Goal: Task Accomplishment & Management: Use online tool/utility

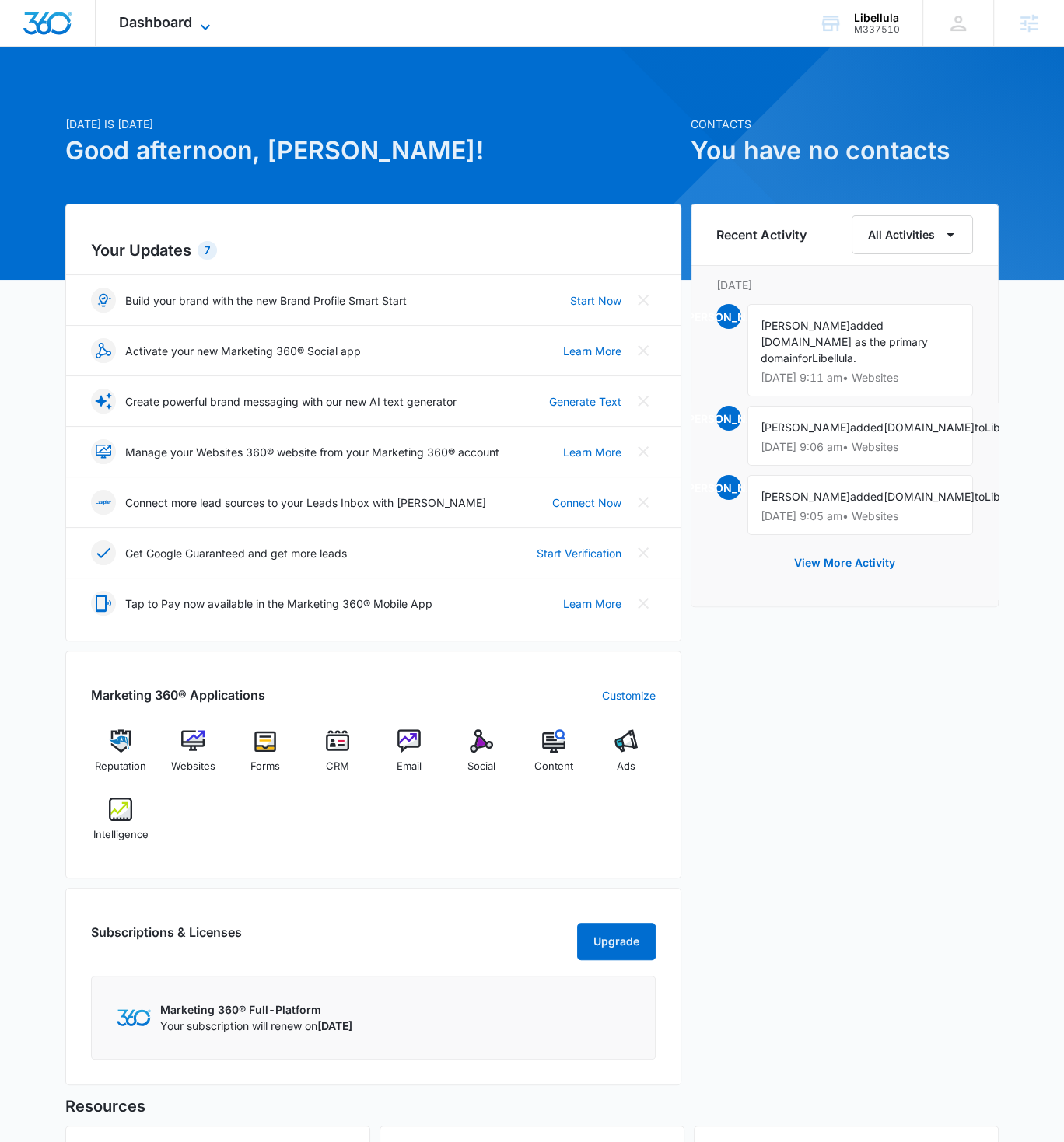
click at [144, 25] on span "Dashboard" at bounding box center [155, 22] width 73 height 16
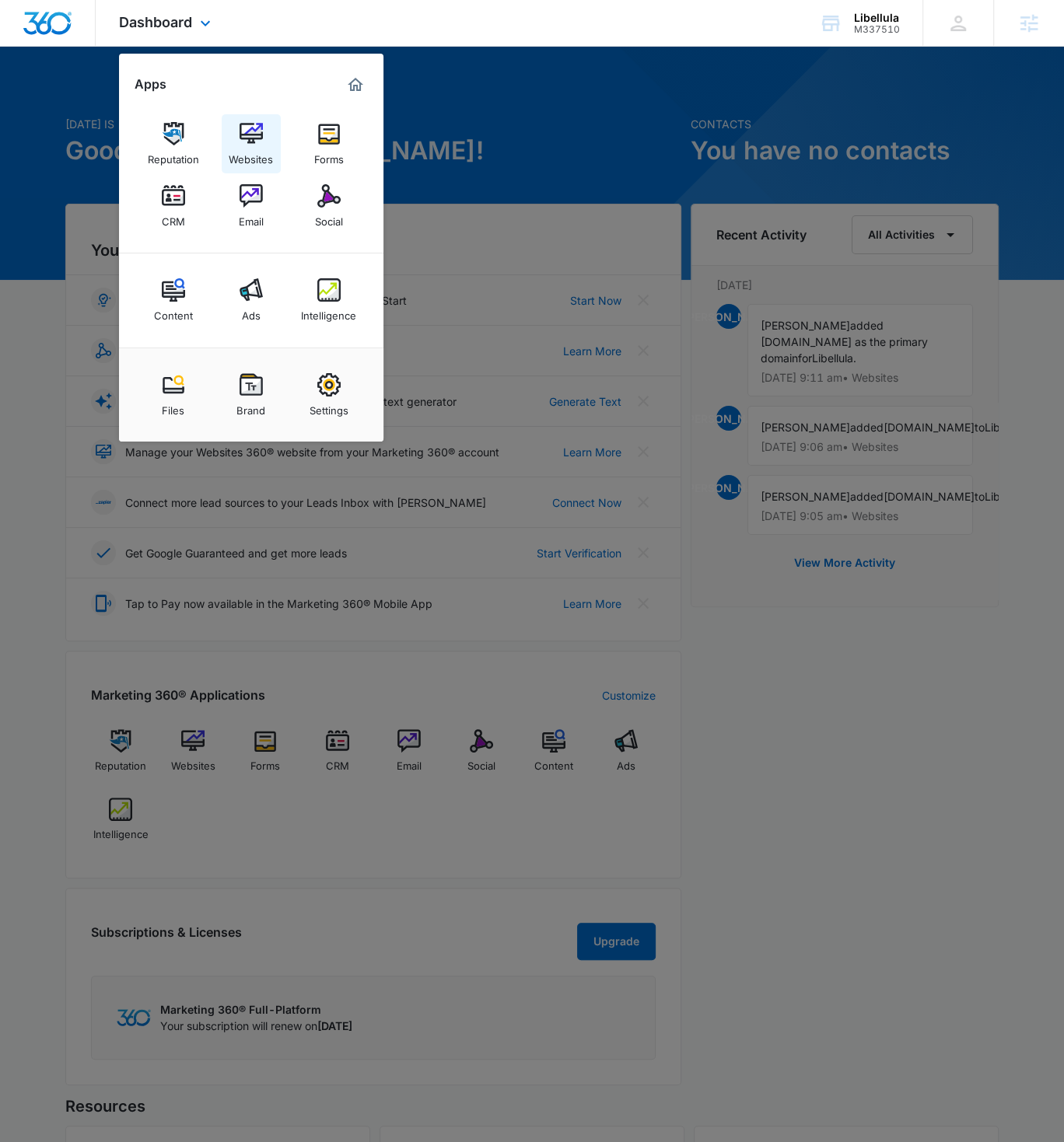
click at [243, 129] on img at bounding box center [251, 134] width 23 height 23
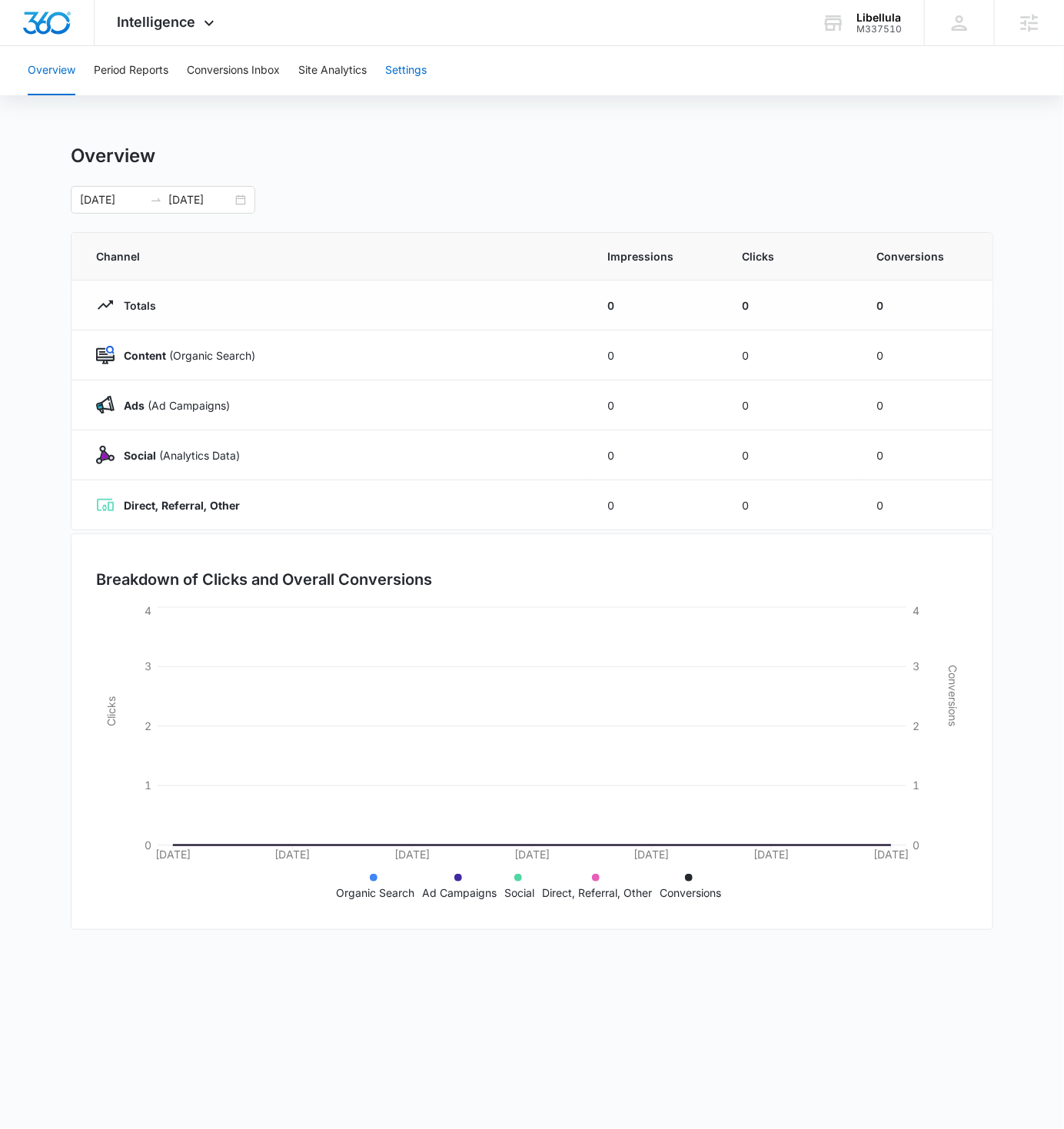
click at [406, 69] on button "Settings" at bounding box center [406, 71] width 41 height 50
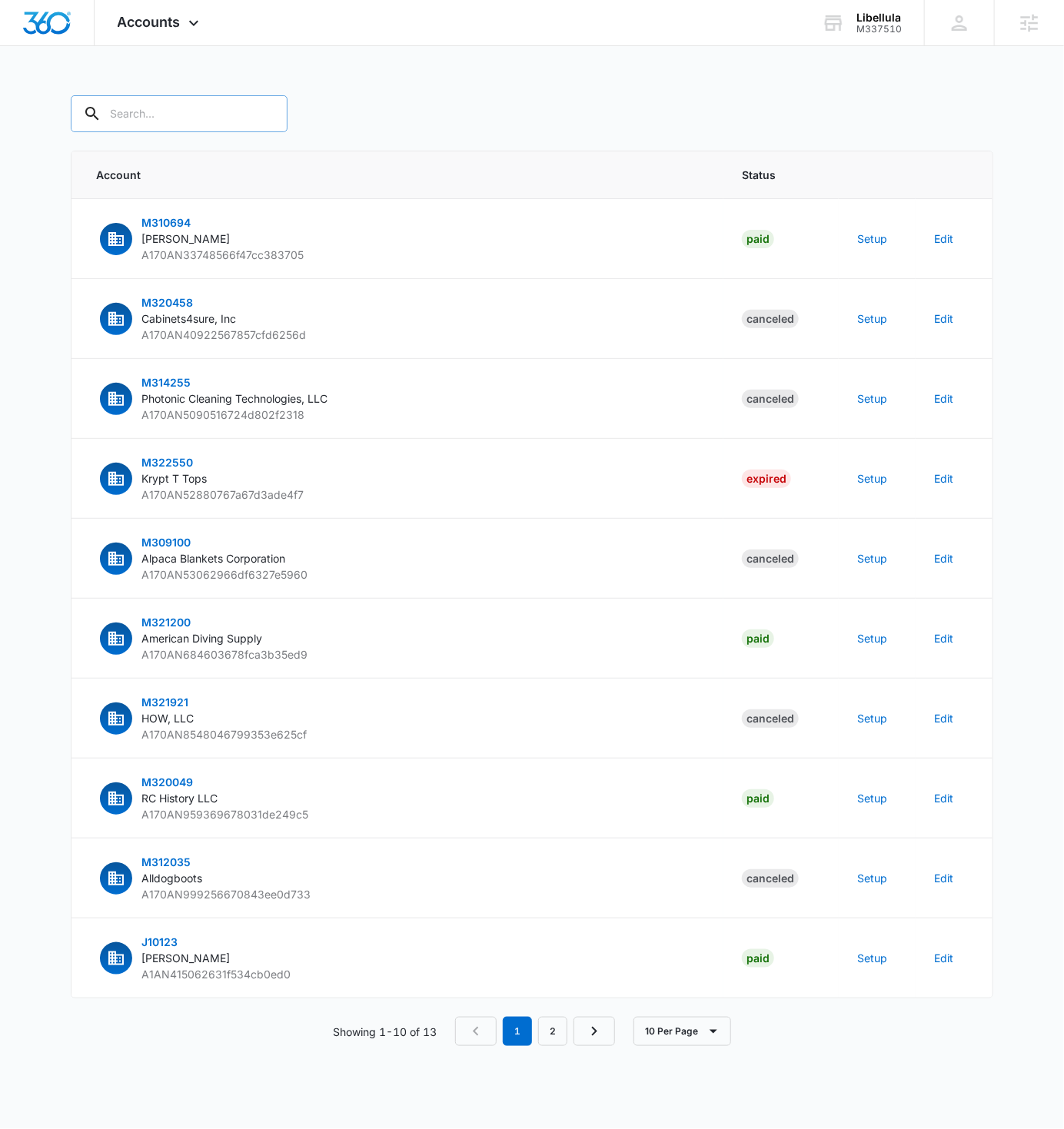
click at [162, 115] on input "text" at bounding box center [179, 113] width 217 height 37
paste input "M337510"
type input "M337510"
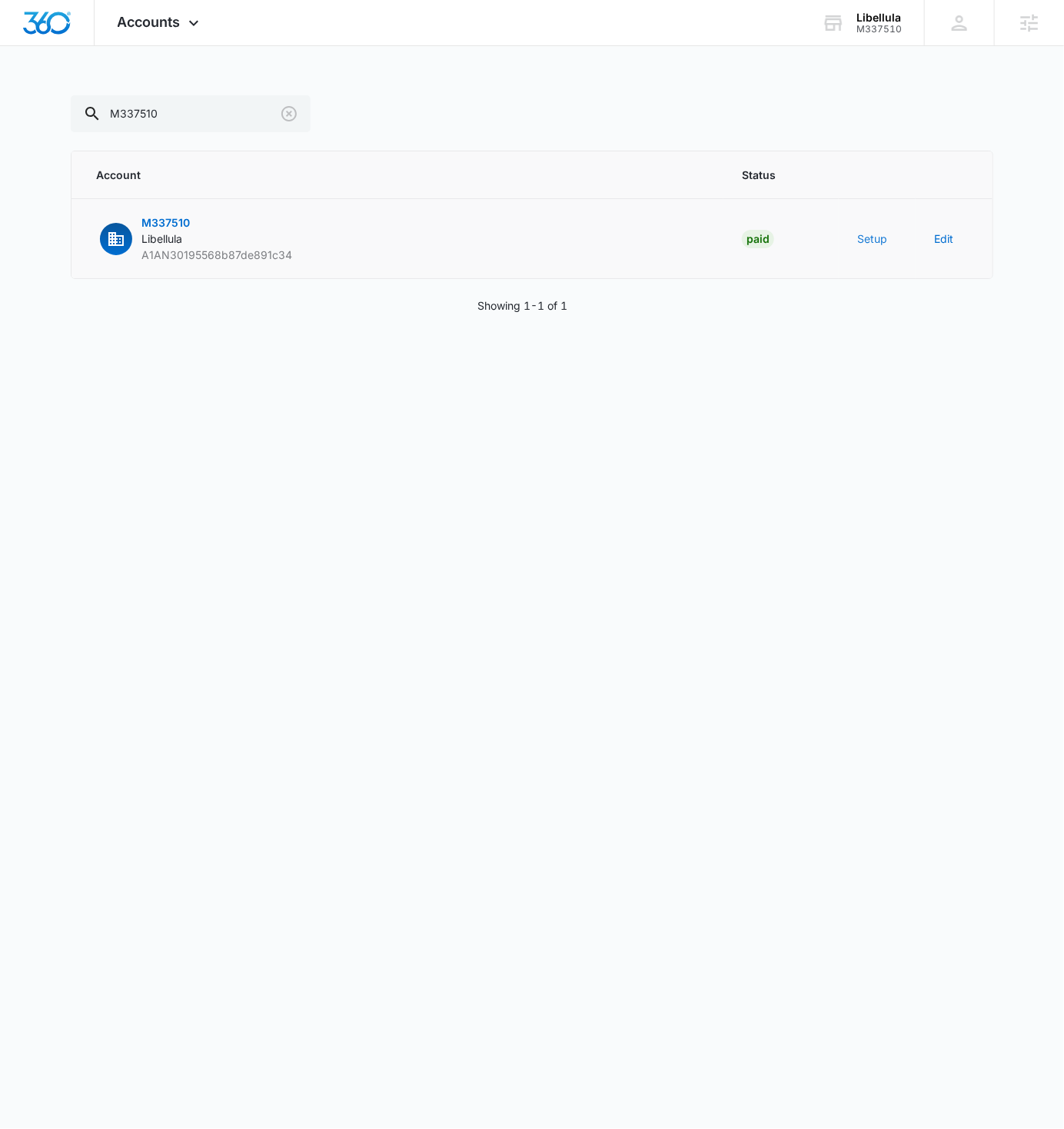
click at [859, 237] on button "Setup" at bounding box center [872, 239] width 30 height 16
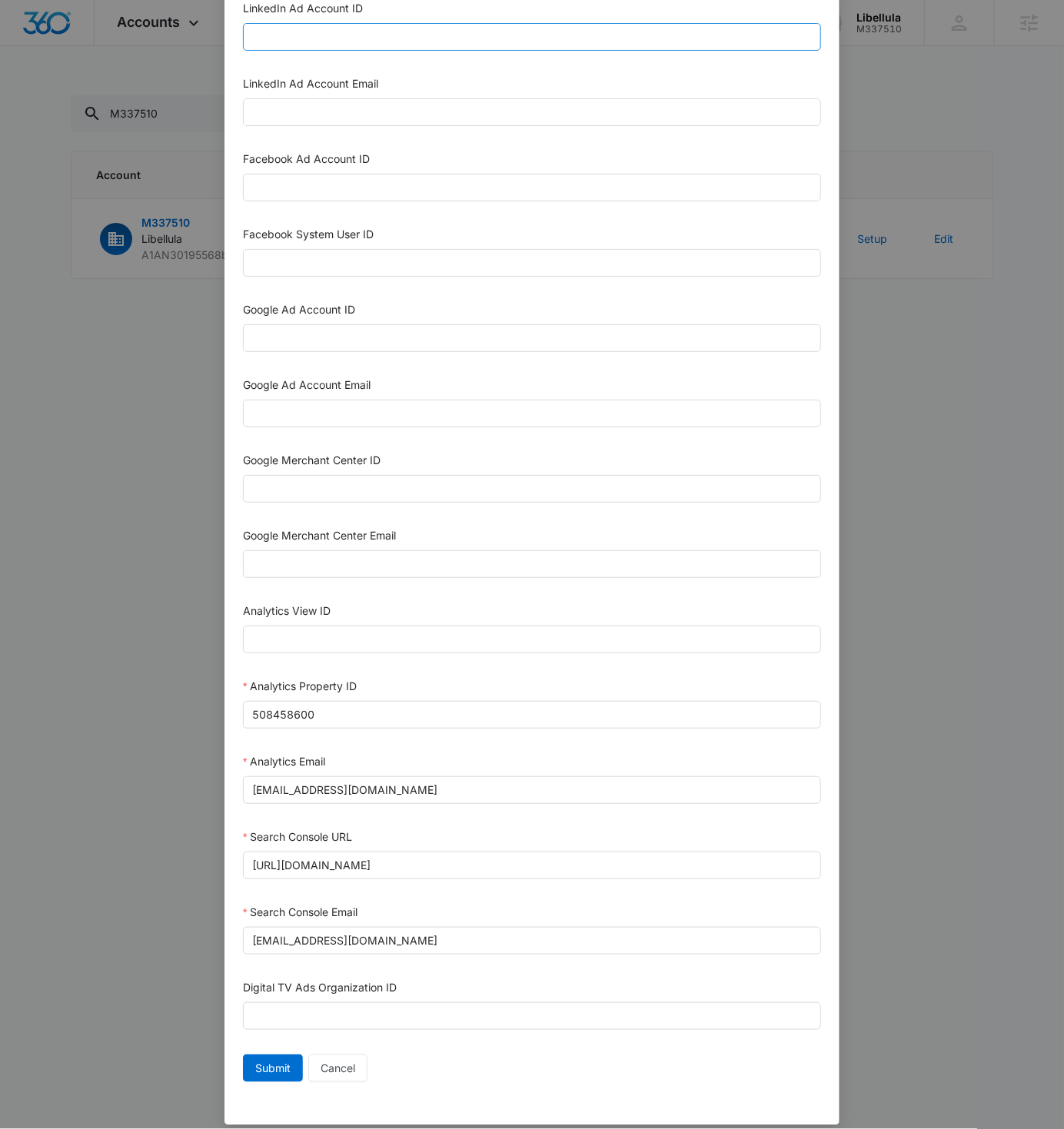
scroll to position [229, 0]
